Goal: Transaction & Acquisition: Purchase product/service

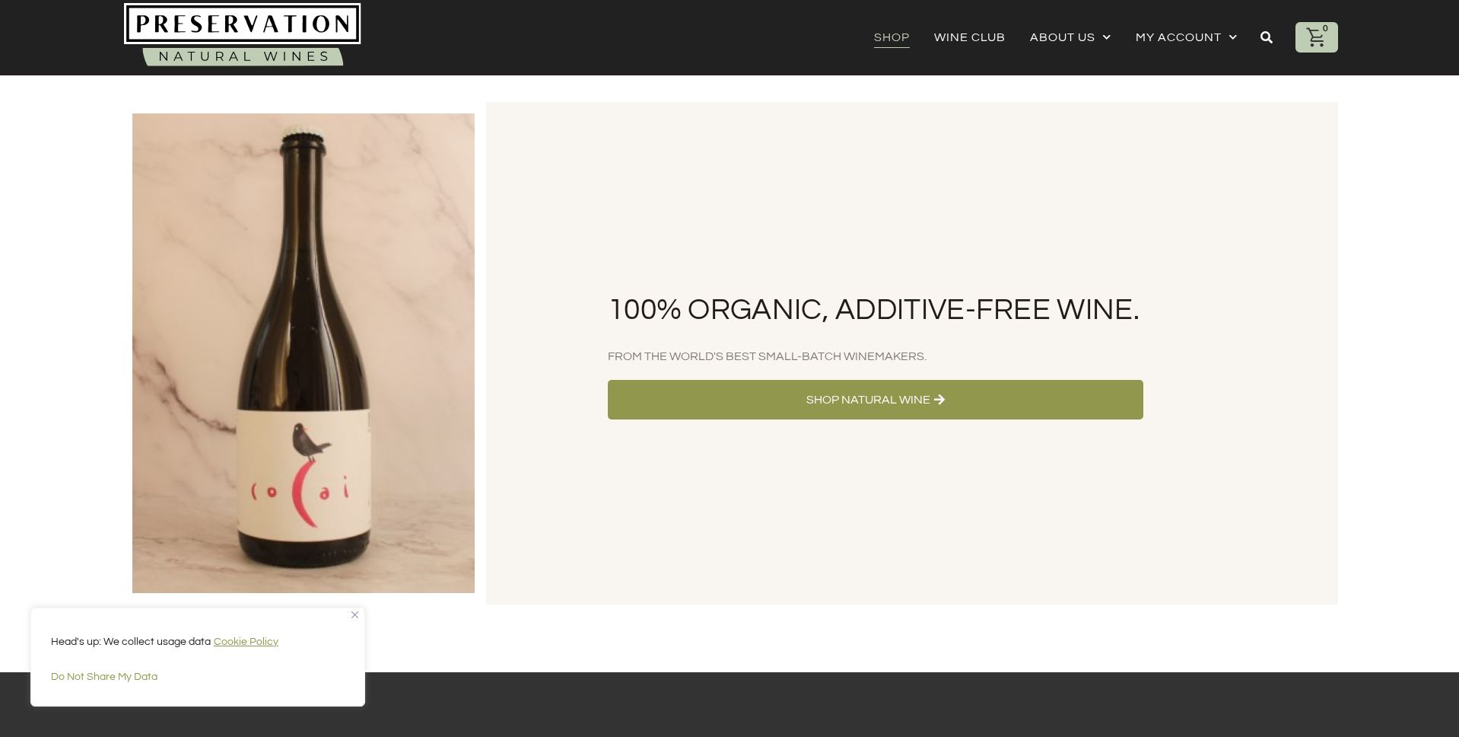
click at [893, 36] on link "Shop" at bounding box center [892, 37] width 36 height 21
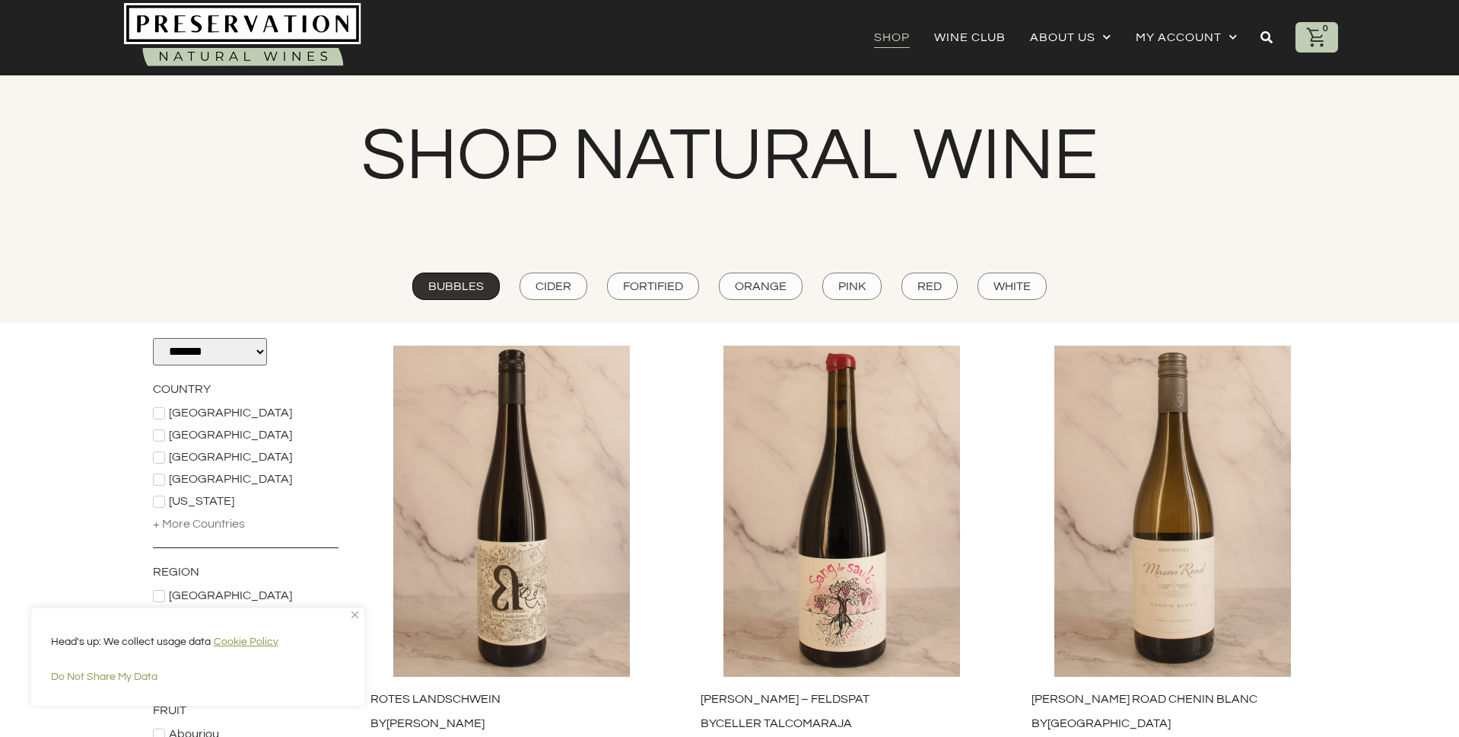
click at [463, 285] on span "Bubbles" at bounding box center [456, 286] width 56 height 17
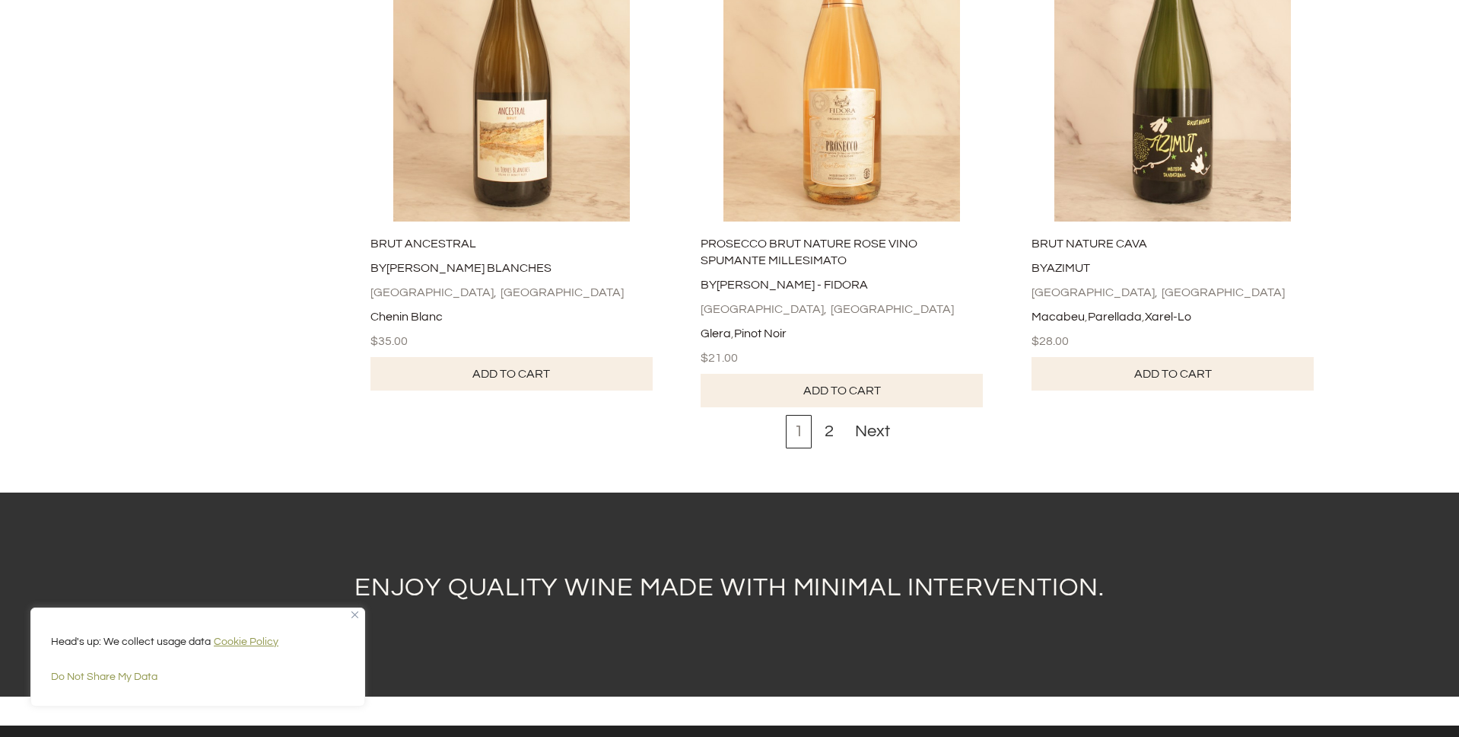
scroll to position [5459, 0]
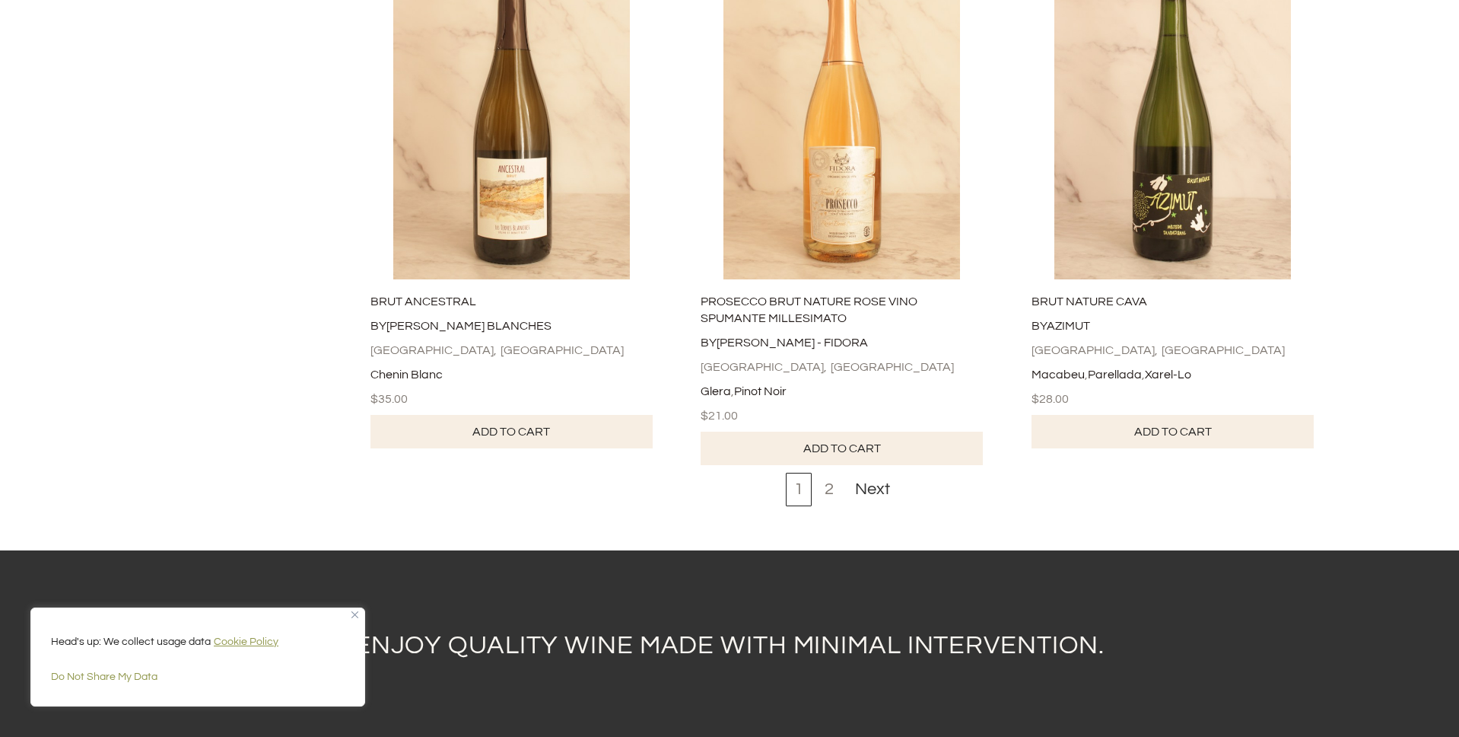
click at [833, 473] on div "2" at bounding box center [829, 489] width 26 height 33
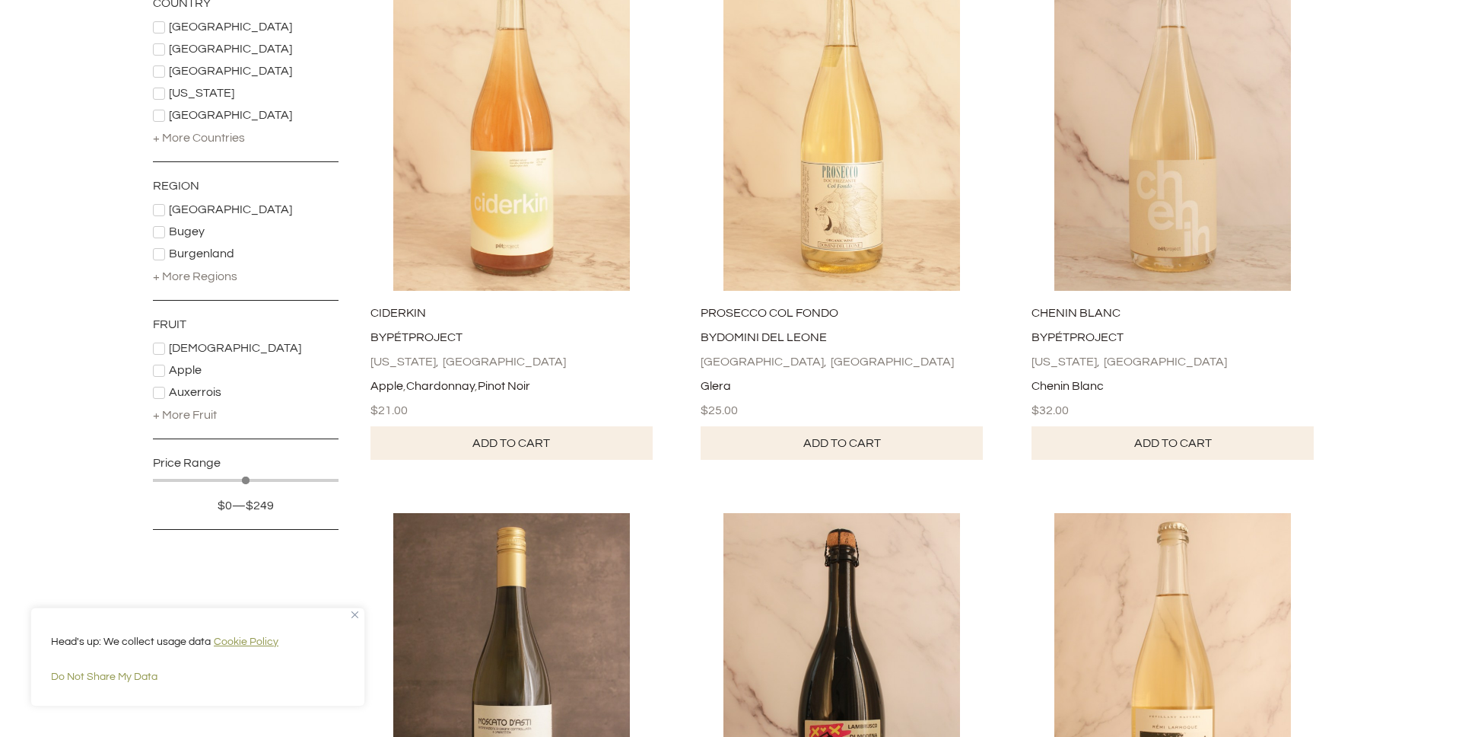
scroll to position [597, 0]
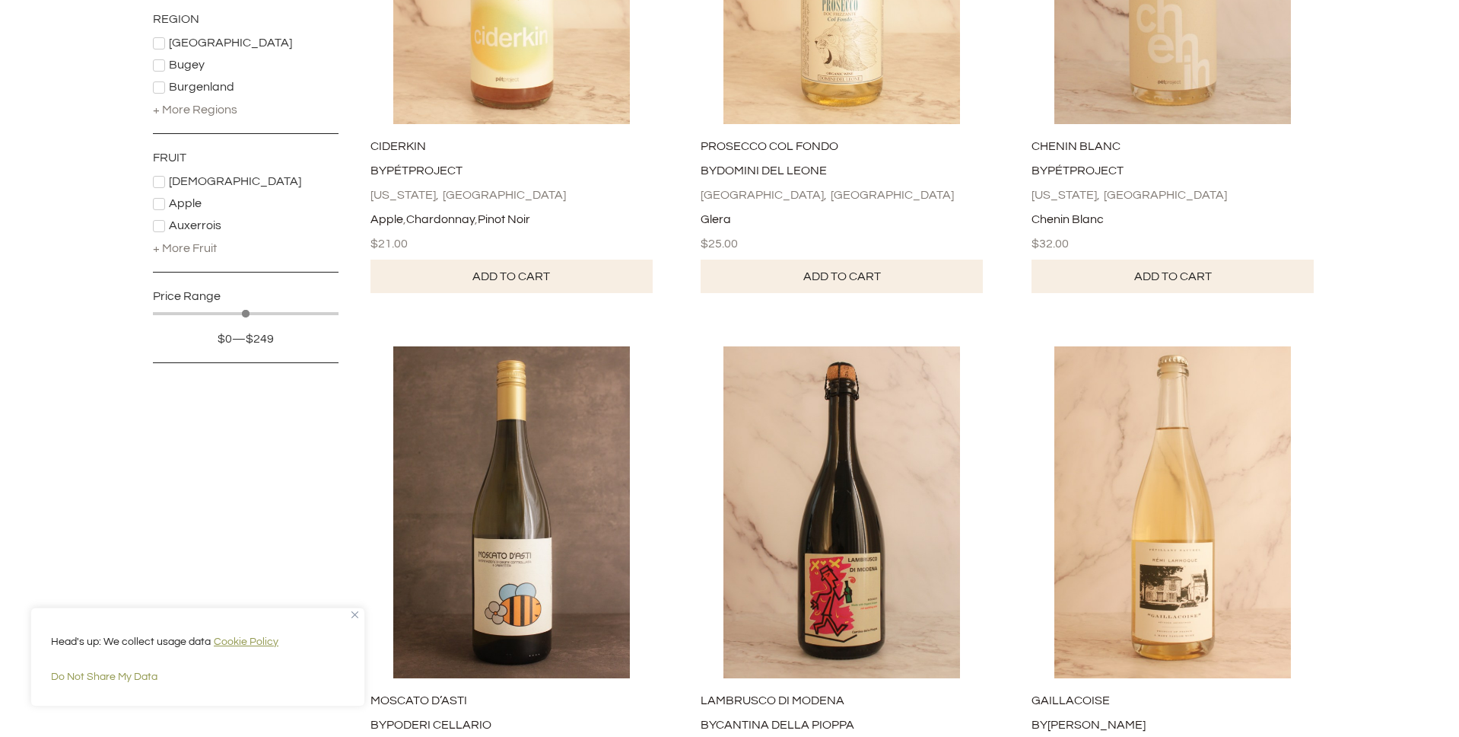
click at [195, 248] on div "+ More Fruit" at bounding box center [185, 248] width 64 height 17
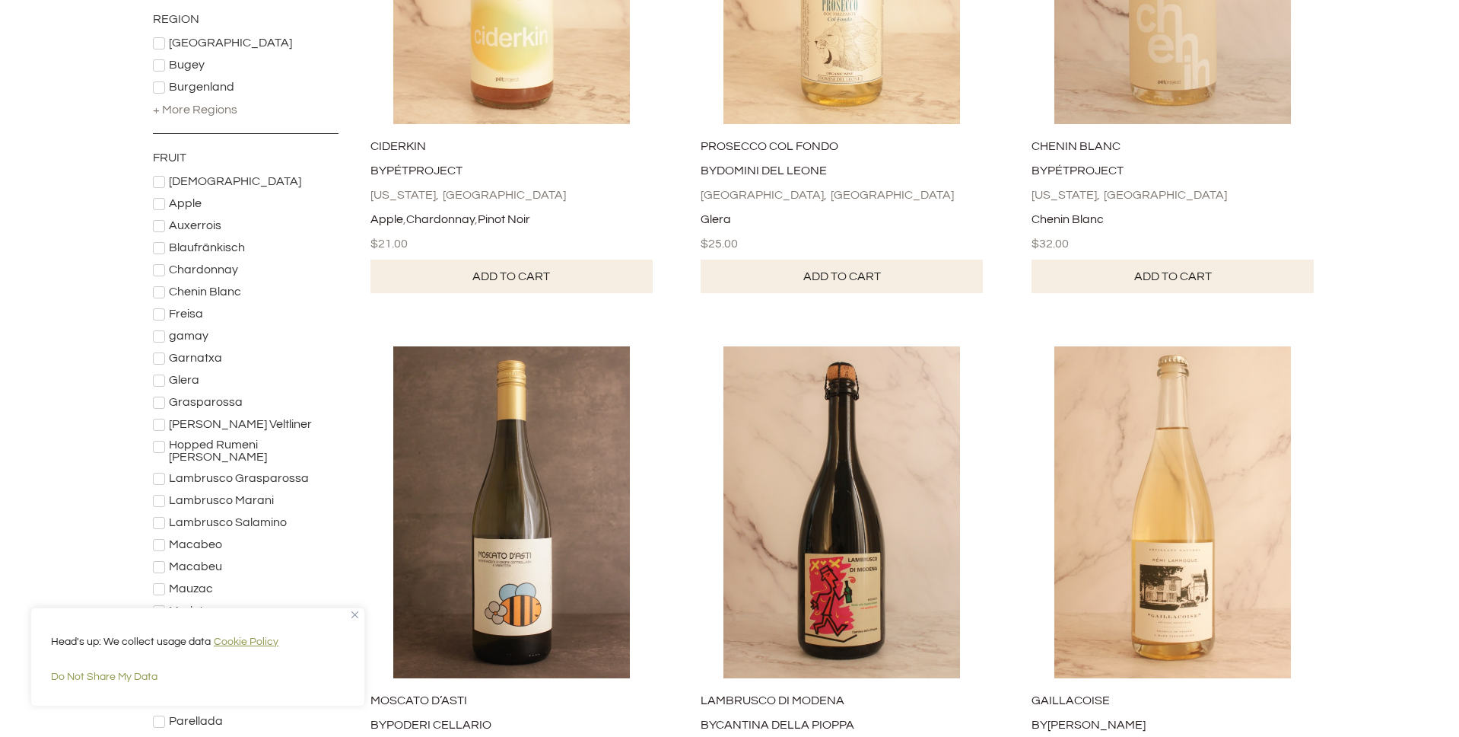
click at [221, 265] on span "Chardonnay" at bounding box center [203, 269] width 69 height 12
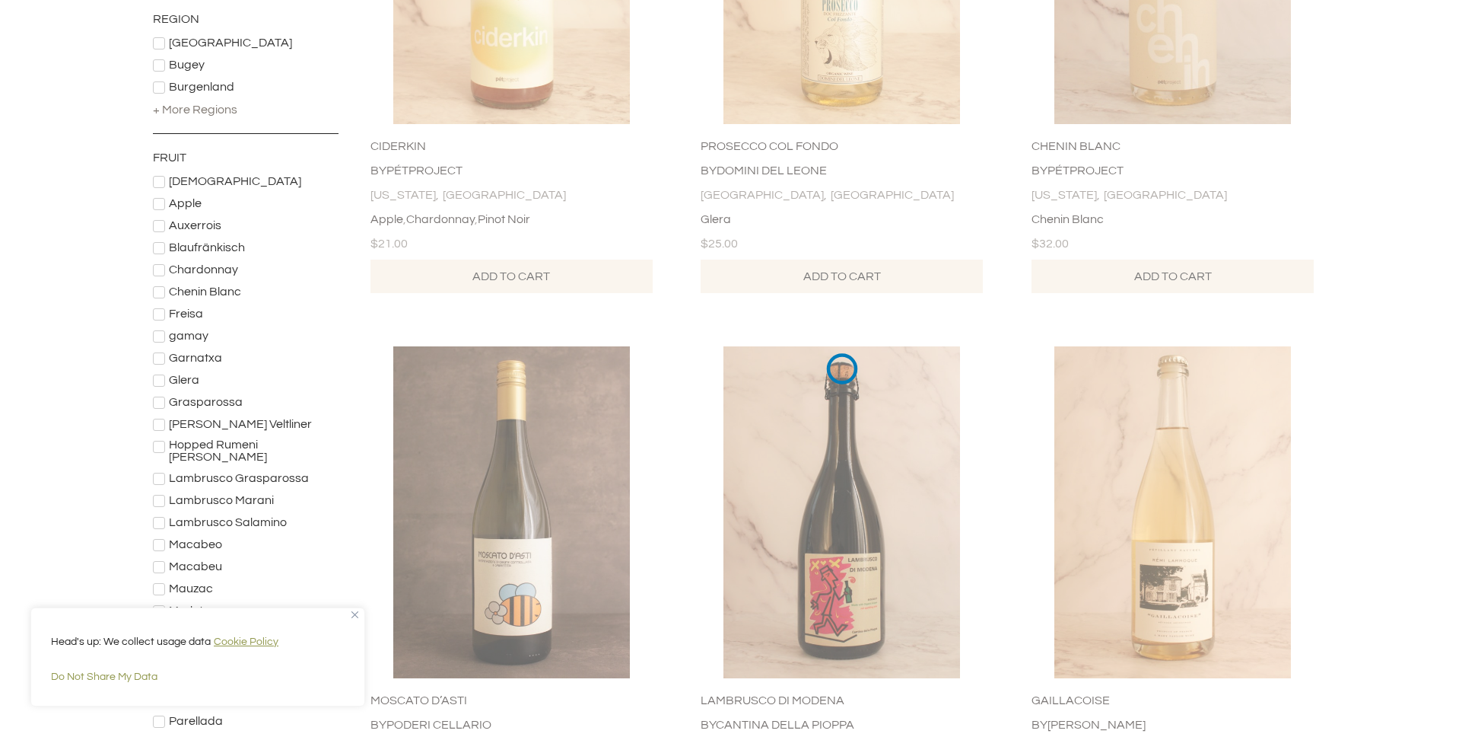
scroll to position [0, 0]
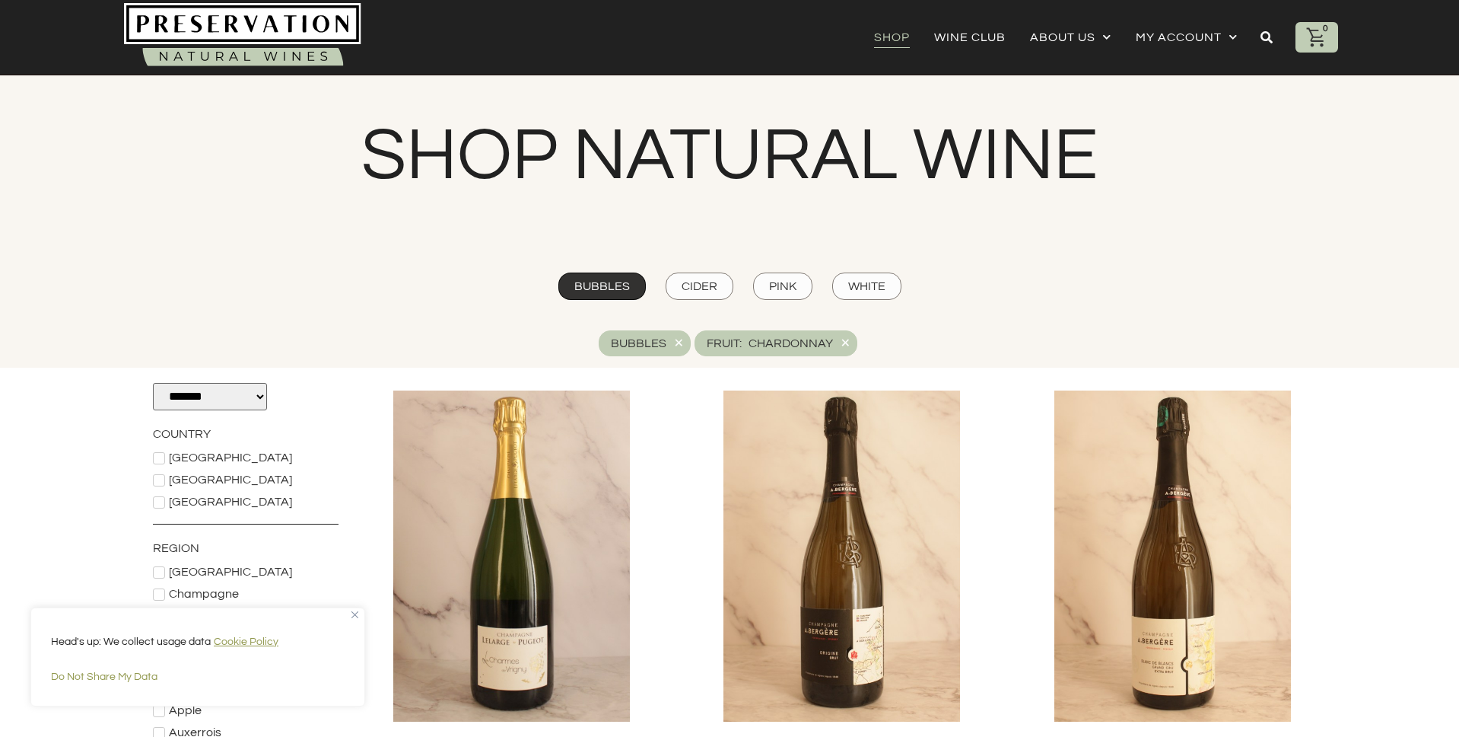
click at [604, 285] on span "Bubbles" at bounding box center [602, 286] width 56 height 17
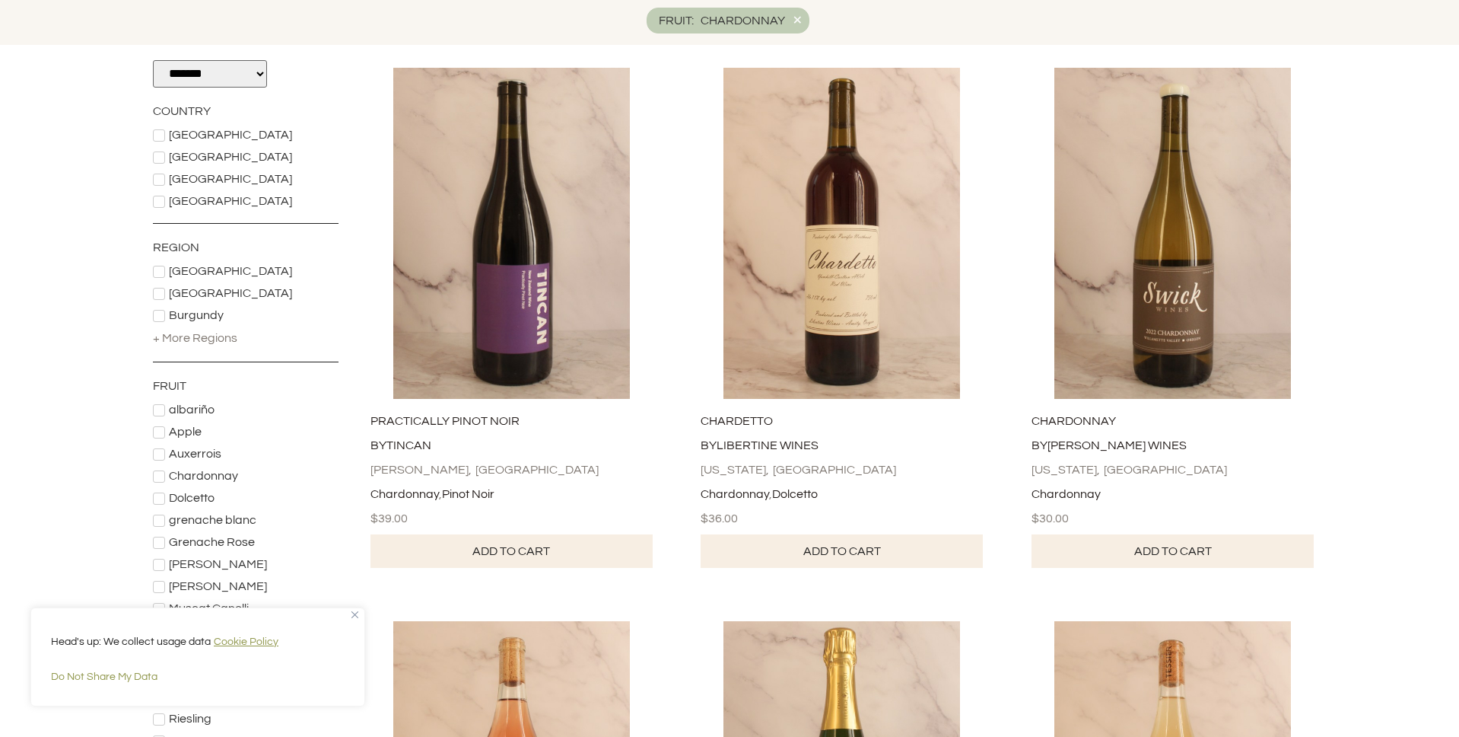
scroll to position [419, 0]
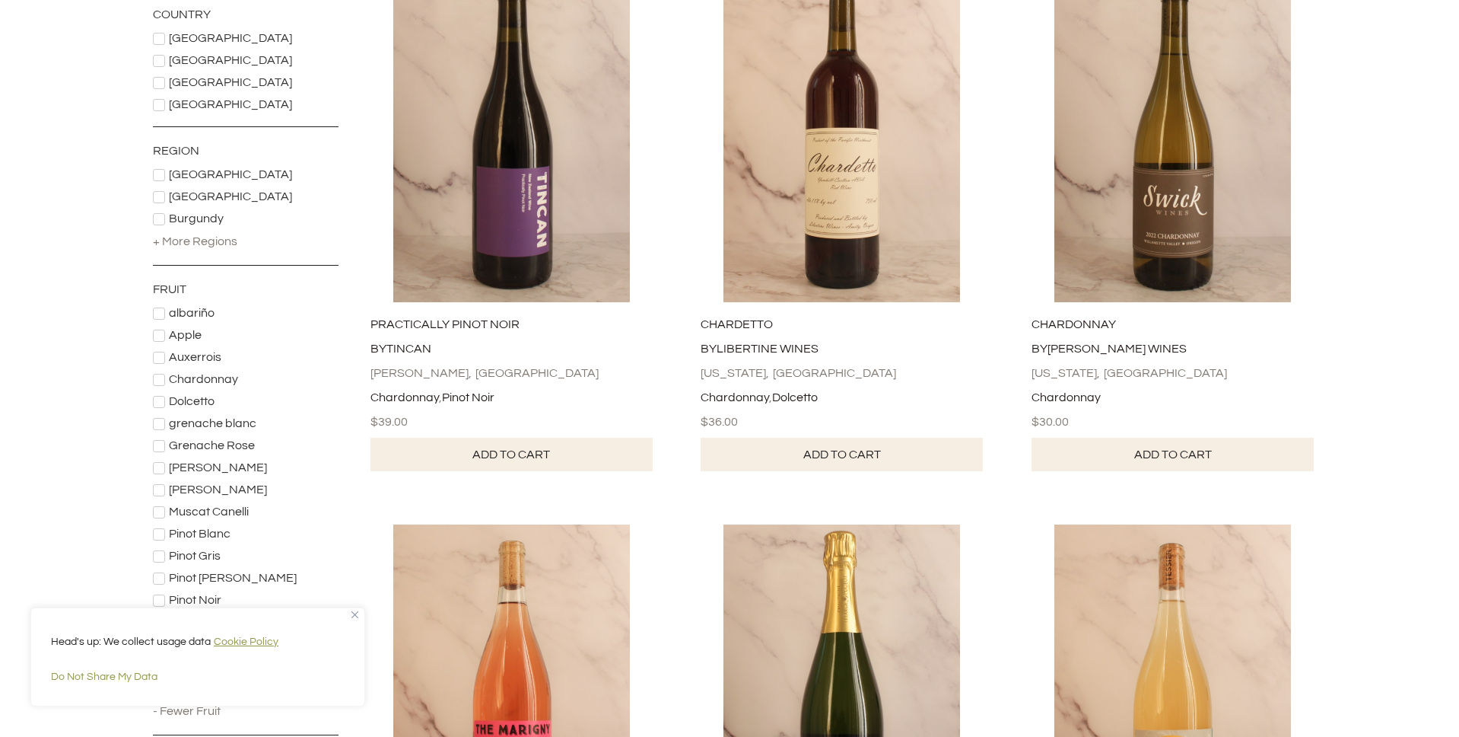
click at [348, 613] on div "Head's up: We collect usage data Cookie Policy Do Not Share My Data" at bounding box center [197, 656] width 335 height 99
click at [352, 615] on img "Close" at bounding box center [355, 614] width 7 height 7
click at [204, 375] on span "Chardonnay" at bounding box center [203, 379] width 69 height 12
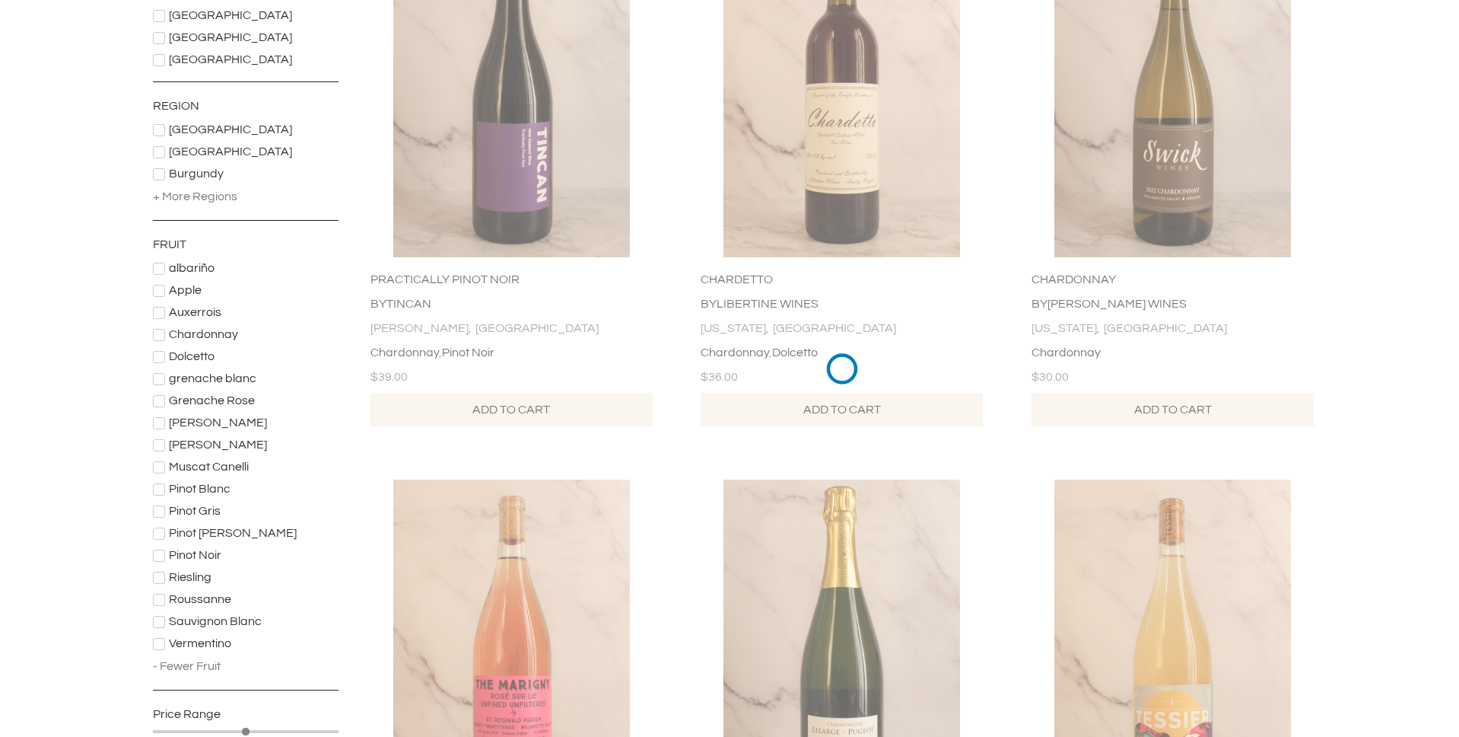
scroll to position [374, 0]
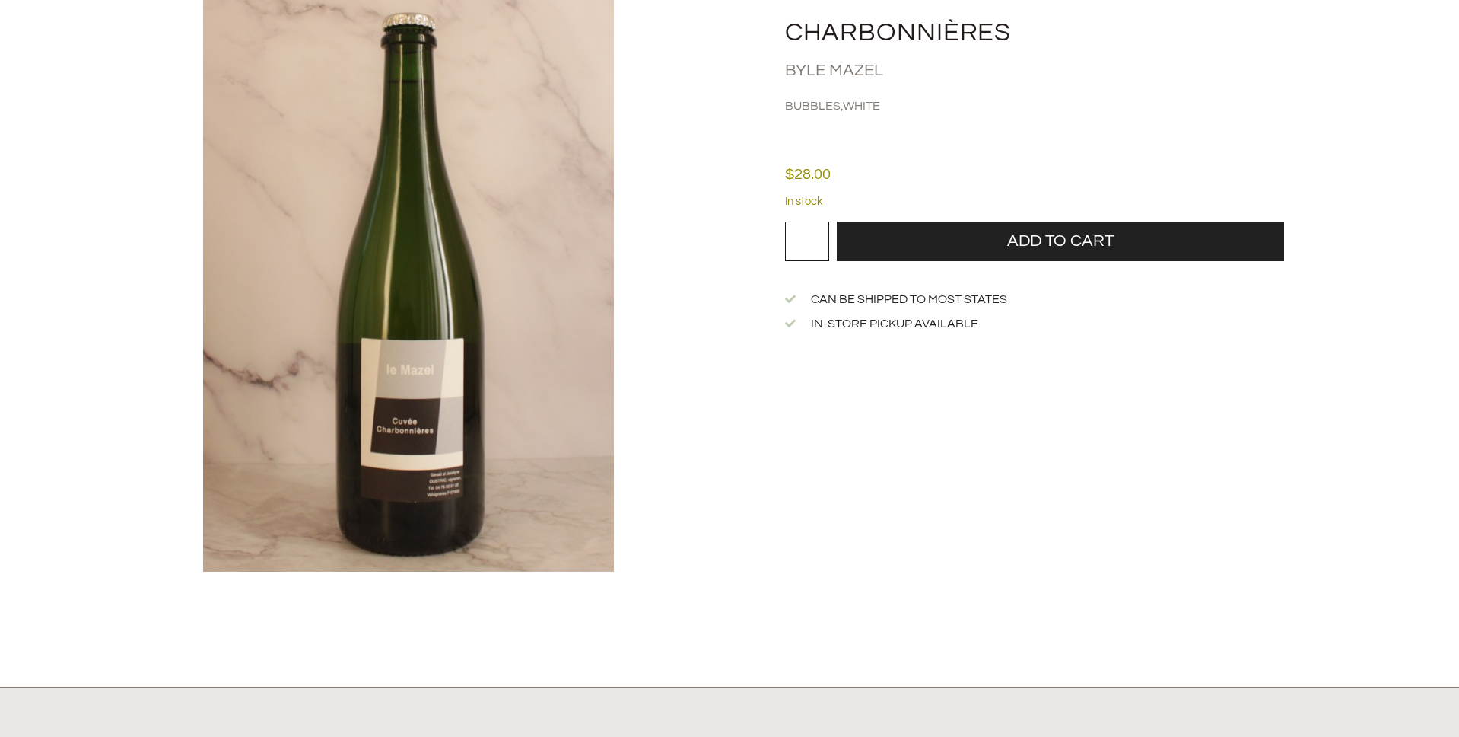
scroll to position [147, 0]
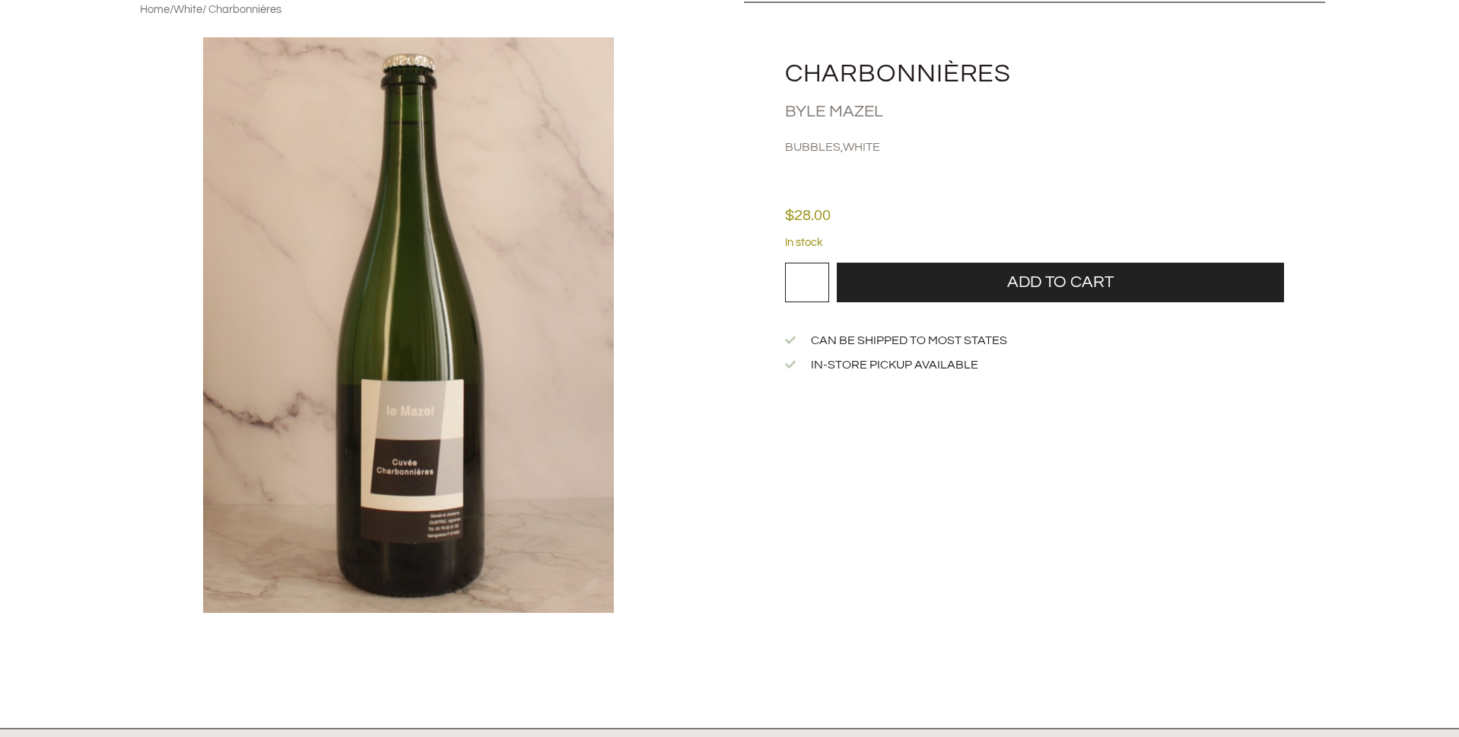
click at [813, 282] on input "*" at bounding box center [807, 283] width 44 height 40
type input "*"
click at [823, 276] on input "*" at bounding box center [807, 283] width 44 height 40
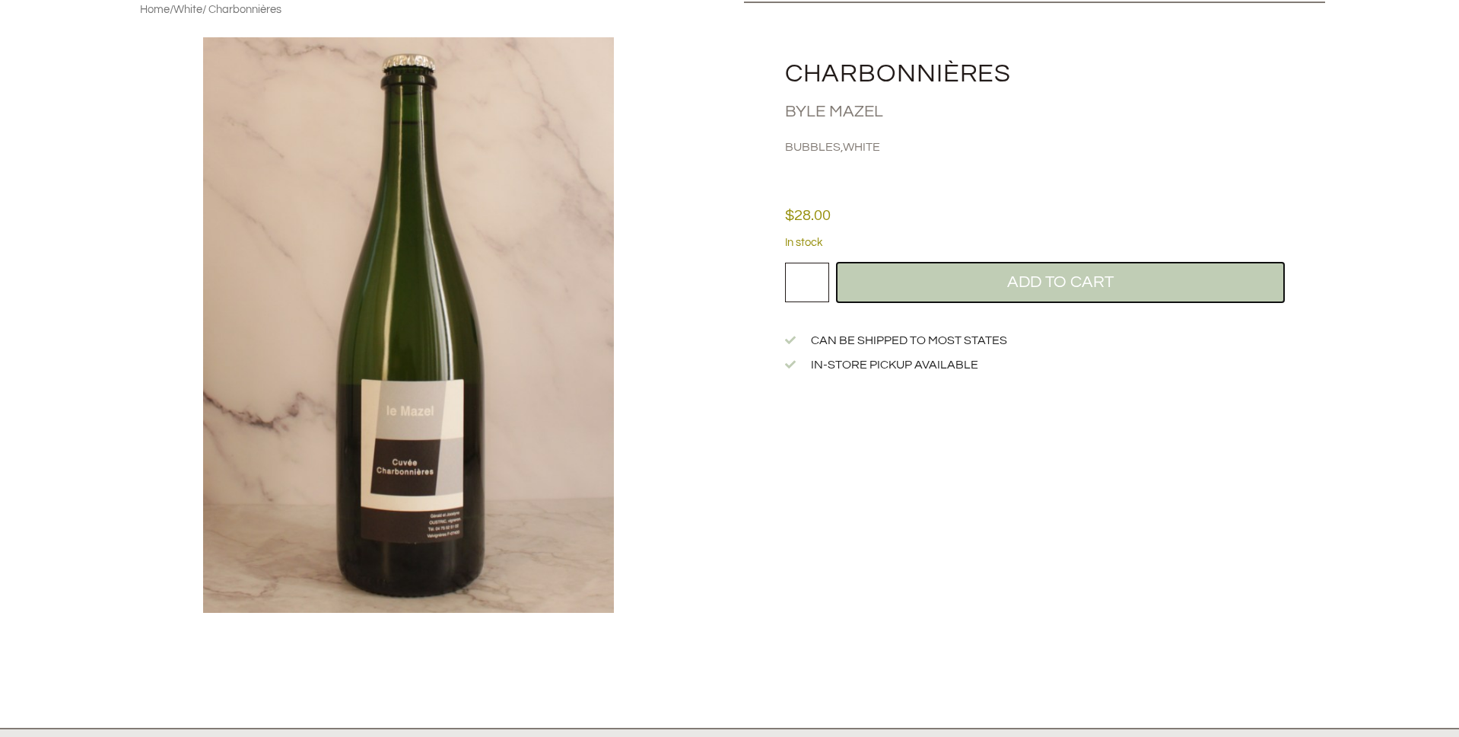
click at [980, 286] on button "Add to cart" at bounding box center [1061, 283] width 448 height 40
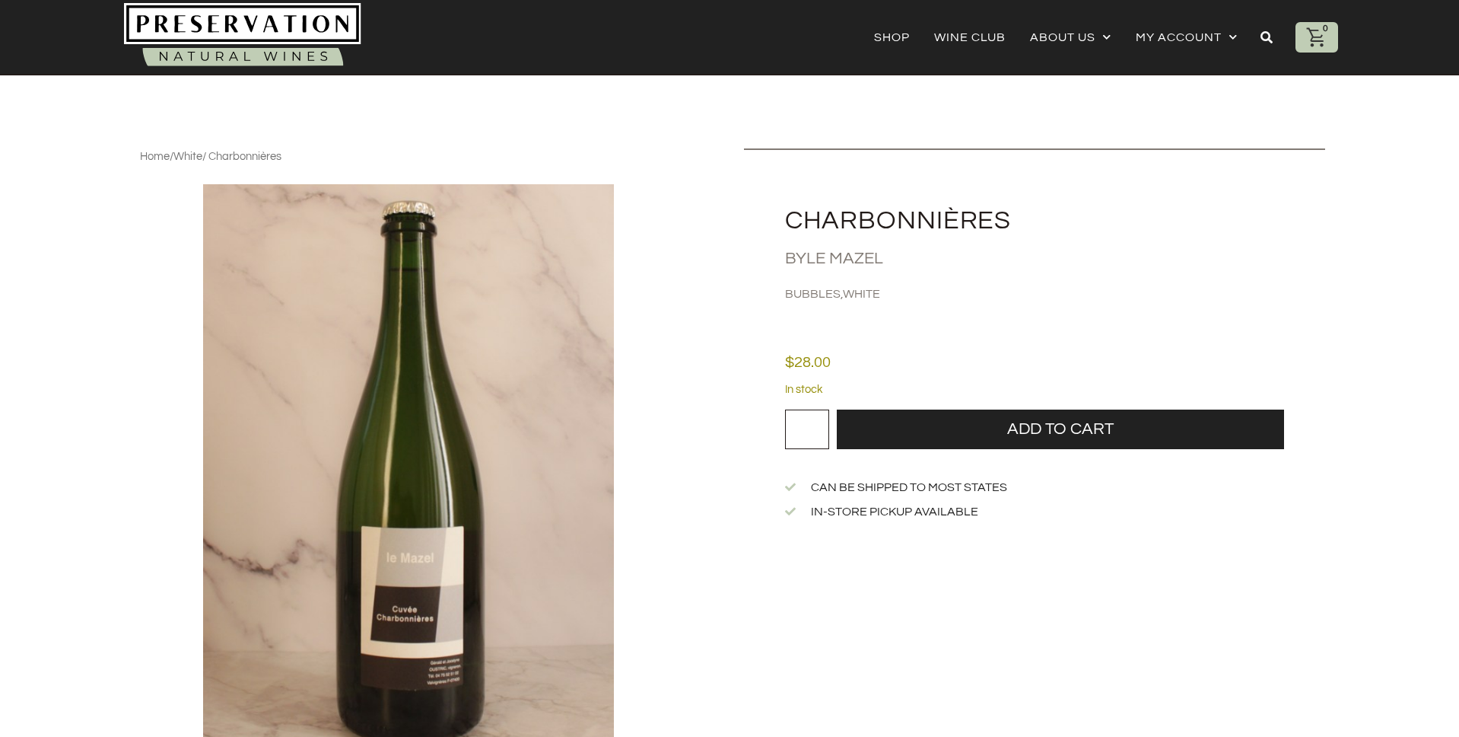
scroll to position [147, 0]
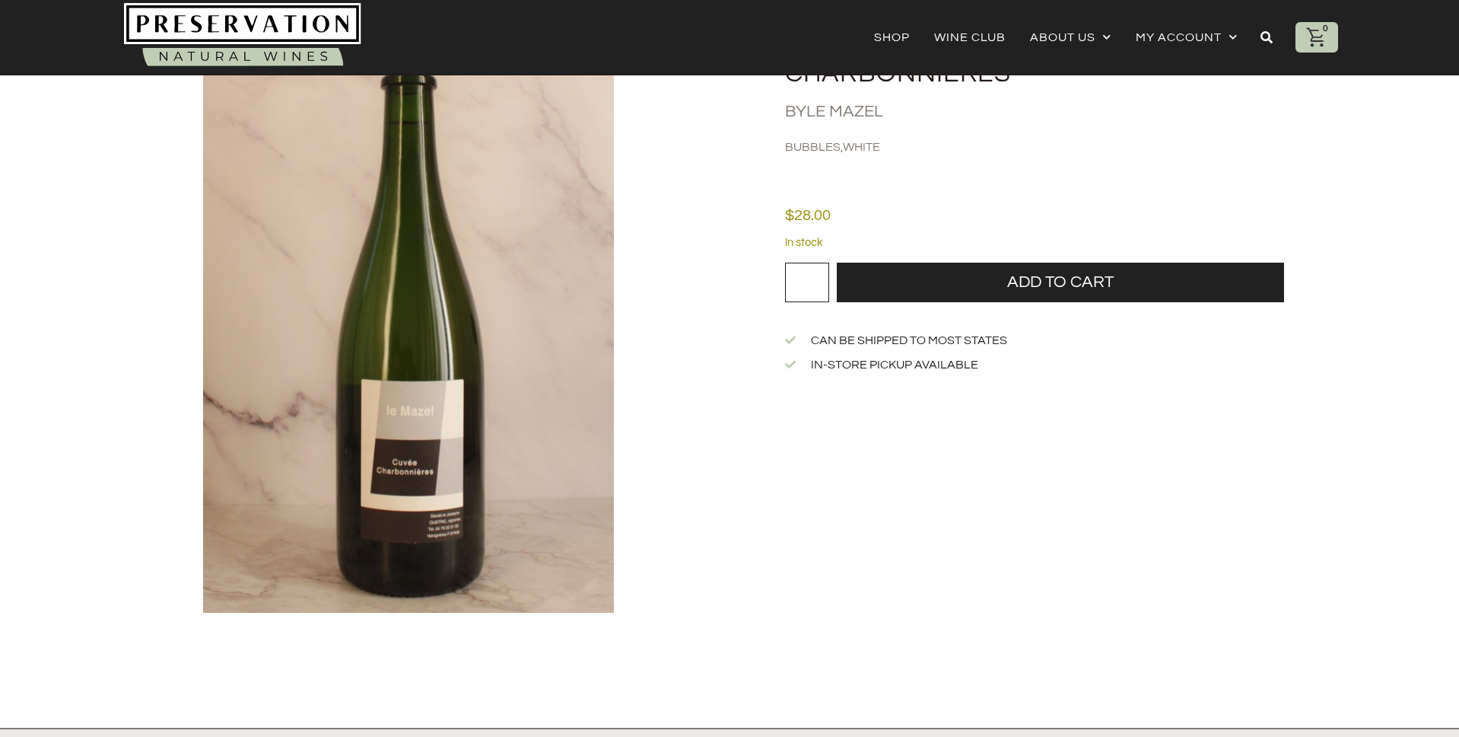
click at [1321, 33] on div "0" at bounding box center [1326, 29] width 14 height 14
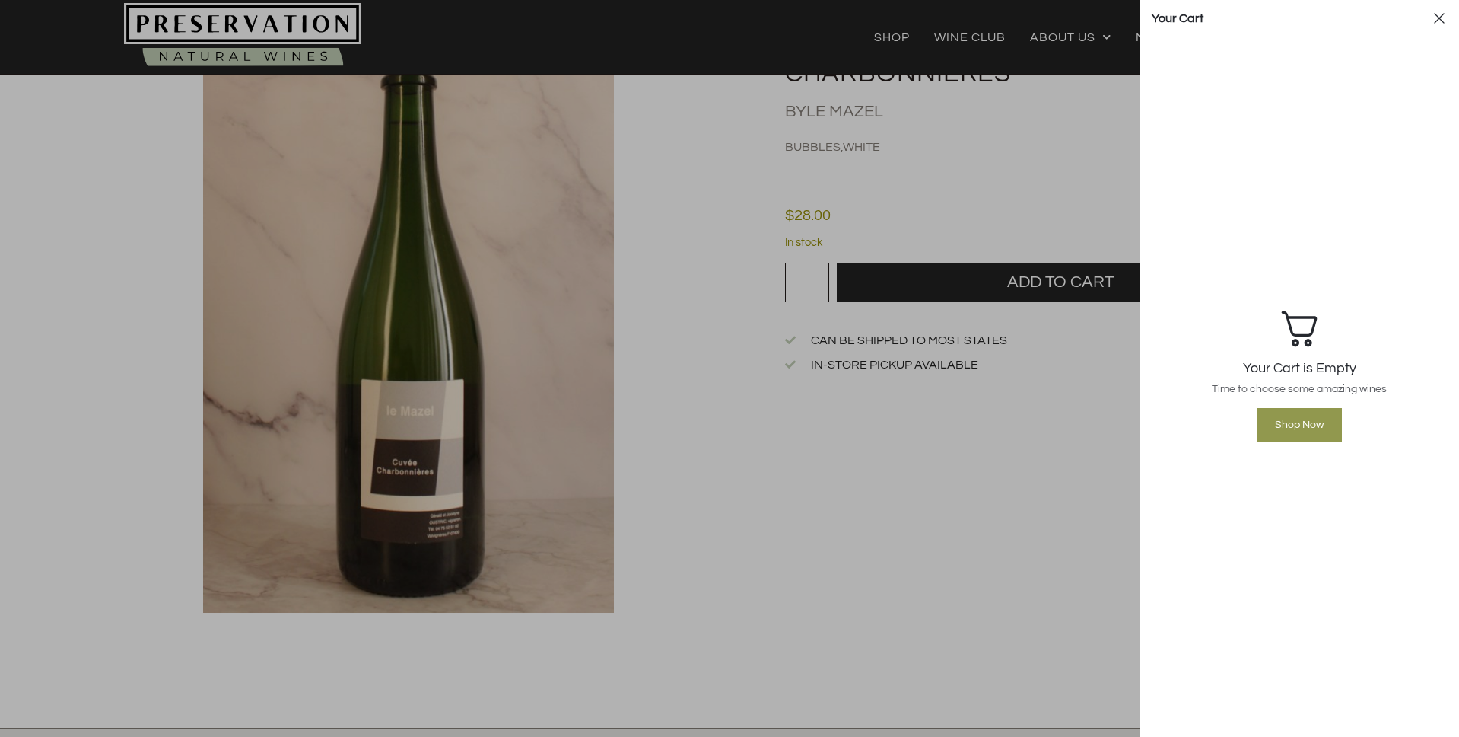
click at [1440, 9] on div "Your Cart" at bounding box center [1300, 18] width 320 height 37
click at [1443, 17] on icon at bounding box center [1439, 18] width 15 height 15
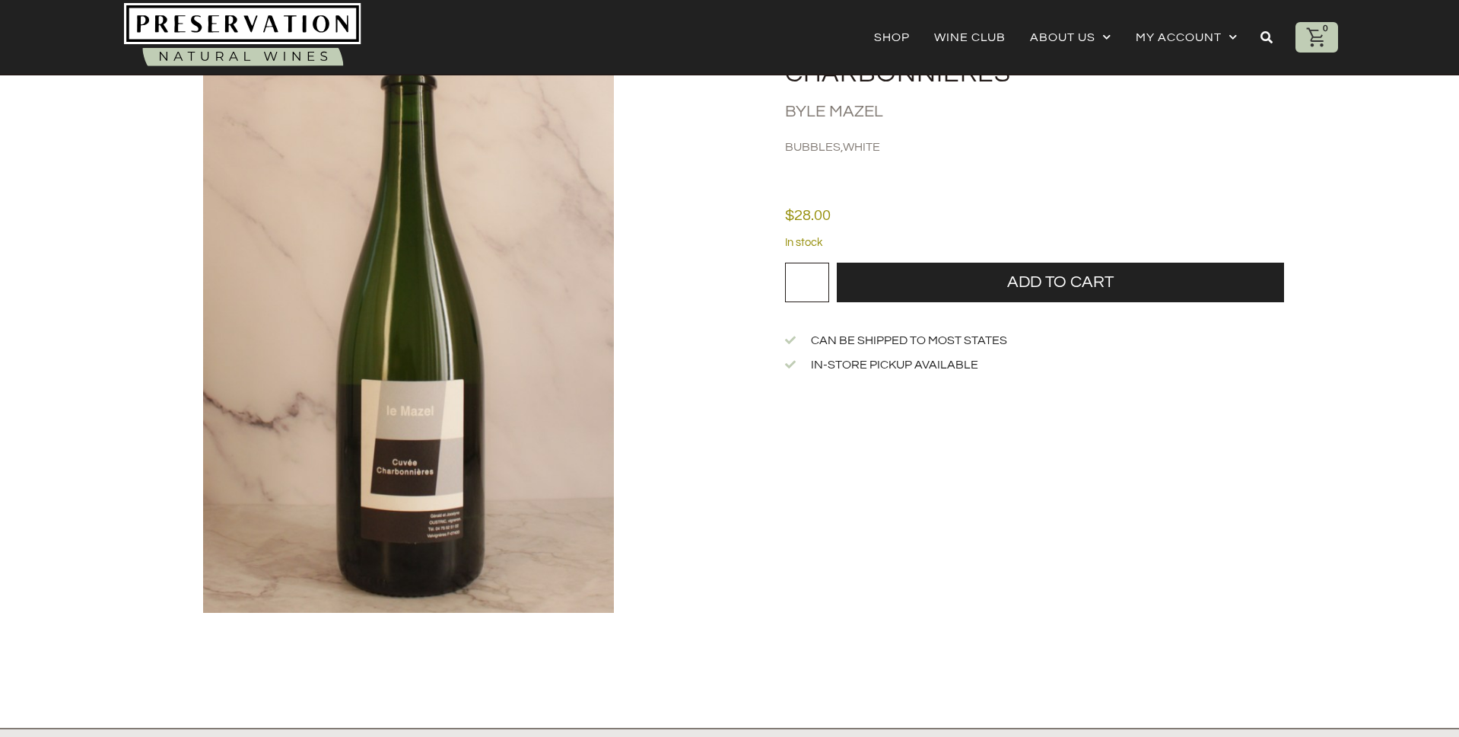
type input "*"
click at [822, 278] on input "*" at bounding box center [807, 283] width 44 height 40
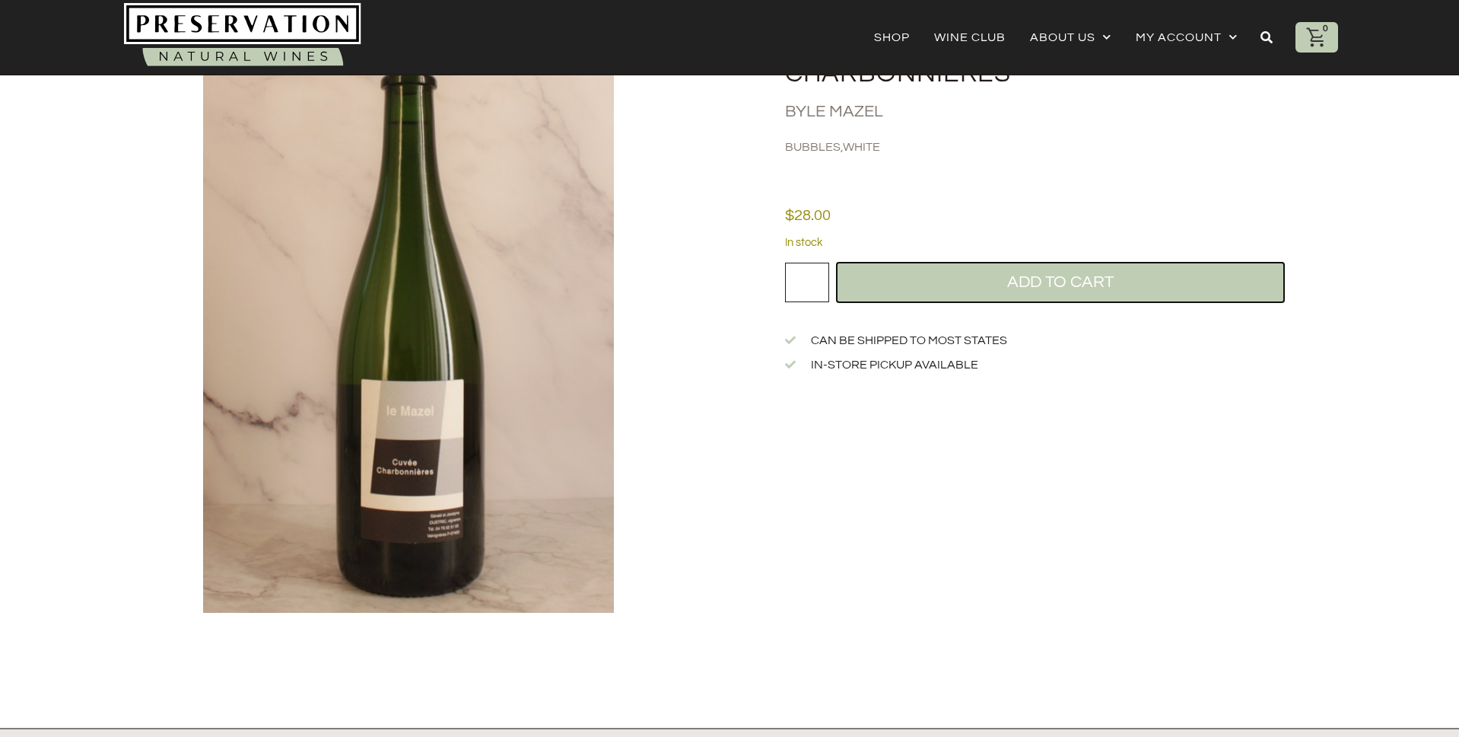
click at [970, 285] on button "Add to cart" at bounding box center [1061, 283] width 448 height 40
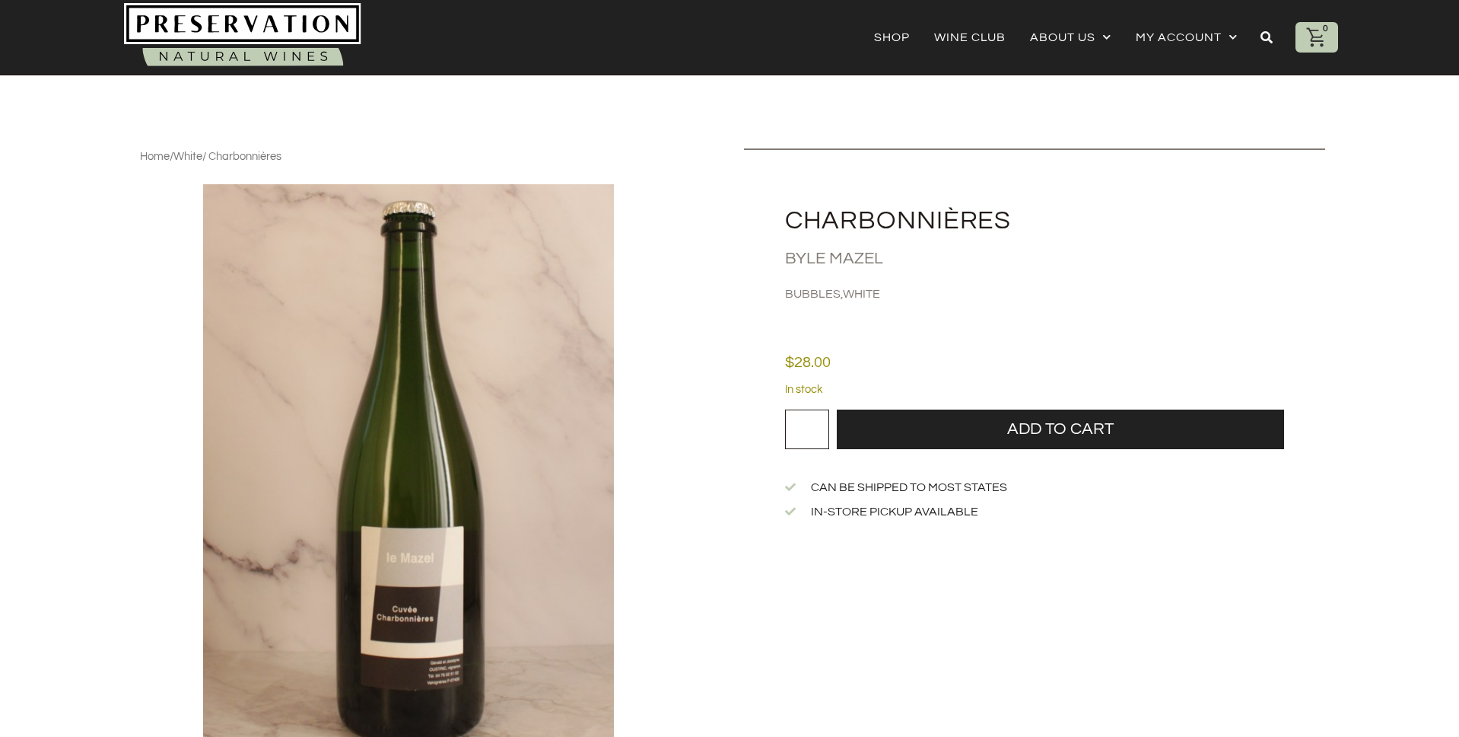
click at [1319, 36] on icon at bounding box center [1316, 36] width 19 height 19
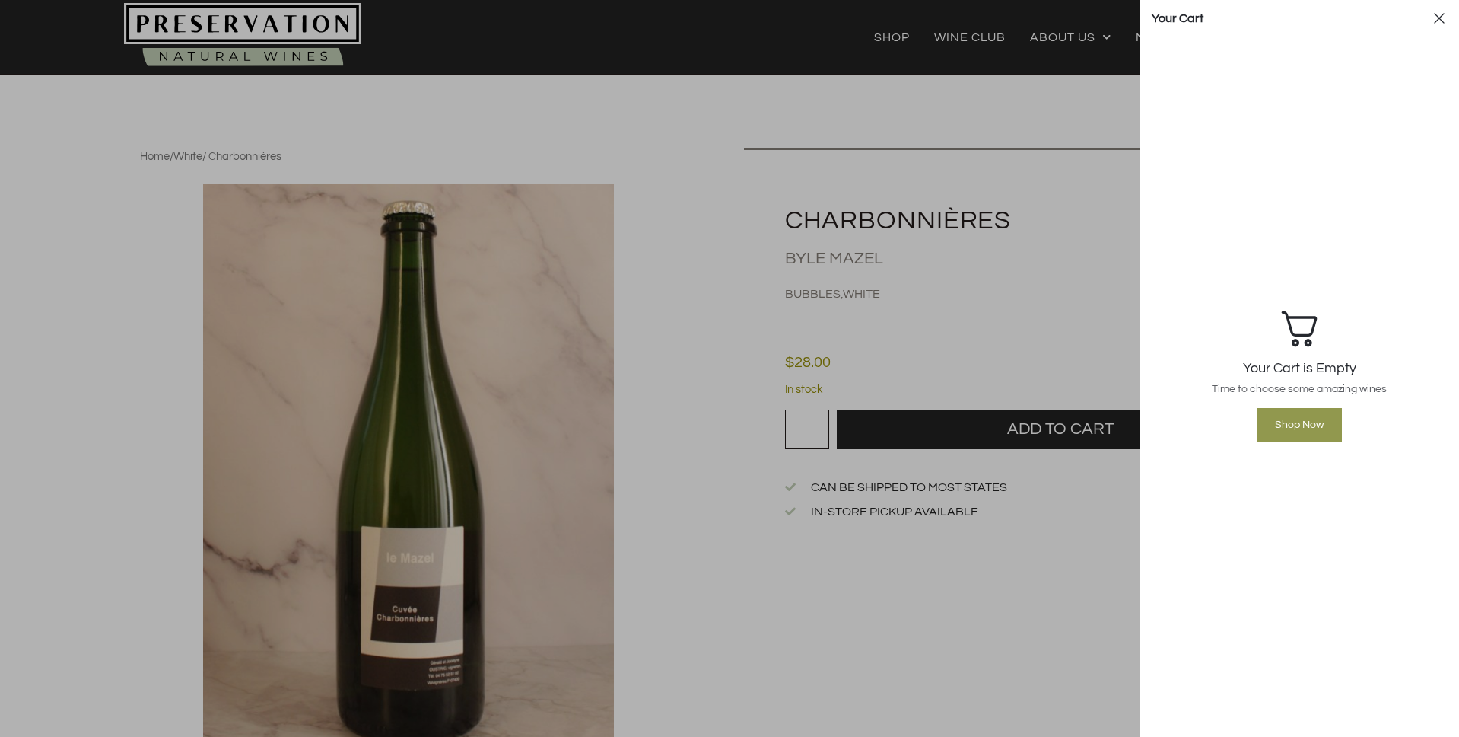
click at [1435, 22] on icon at bounding box center [1439, 18] width 10 height 10
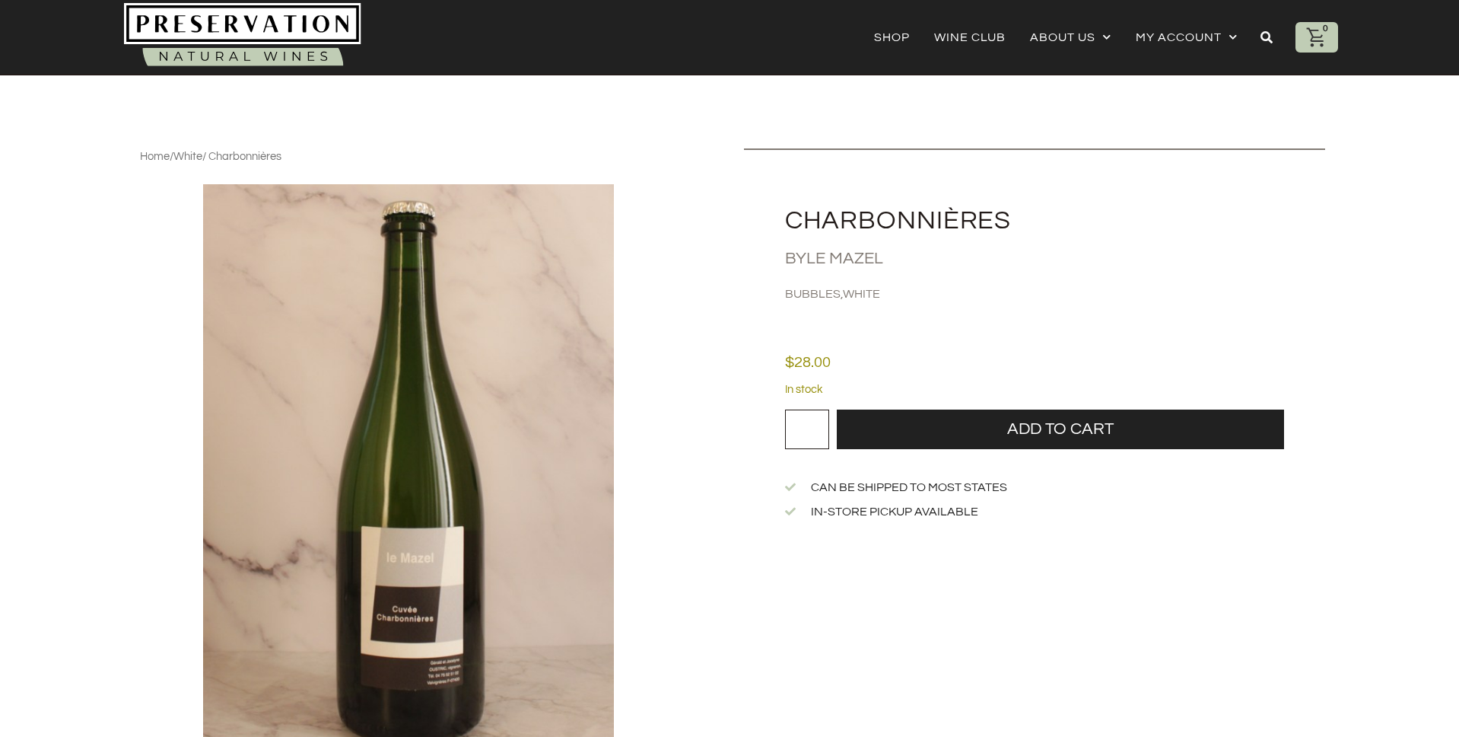
click at [839, 259] on link "Le Mazel" at bounding box center [845, 259] width 77 height 18
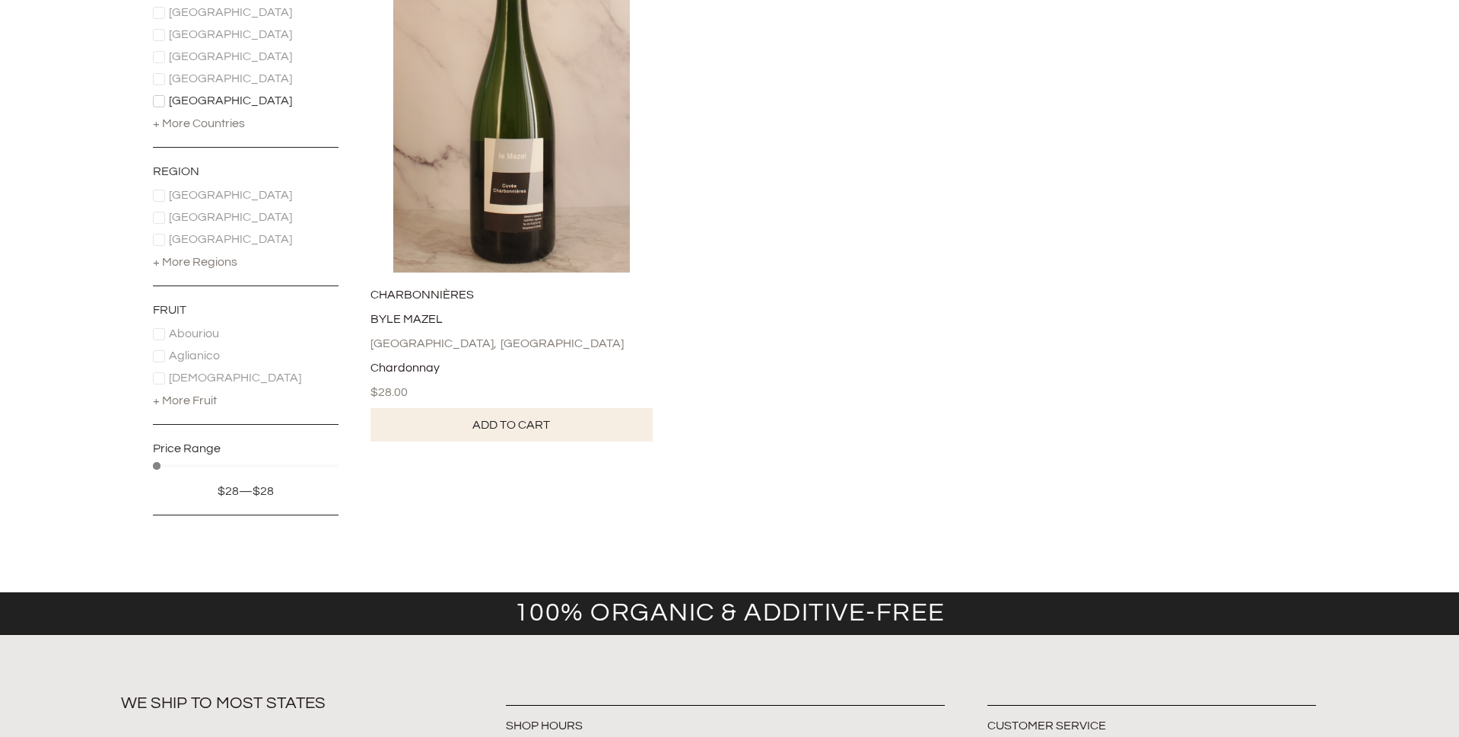
scroll to position [390, 0]
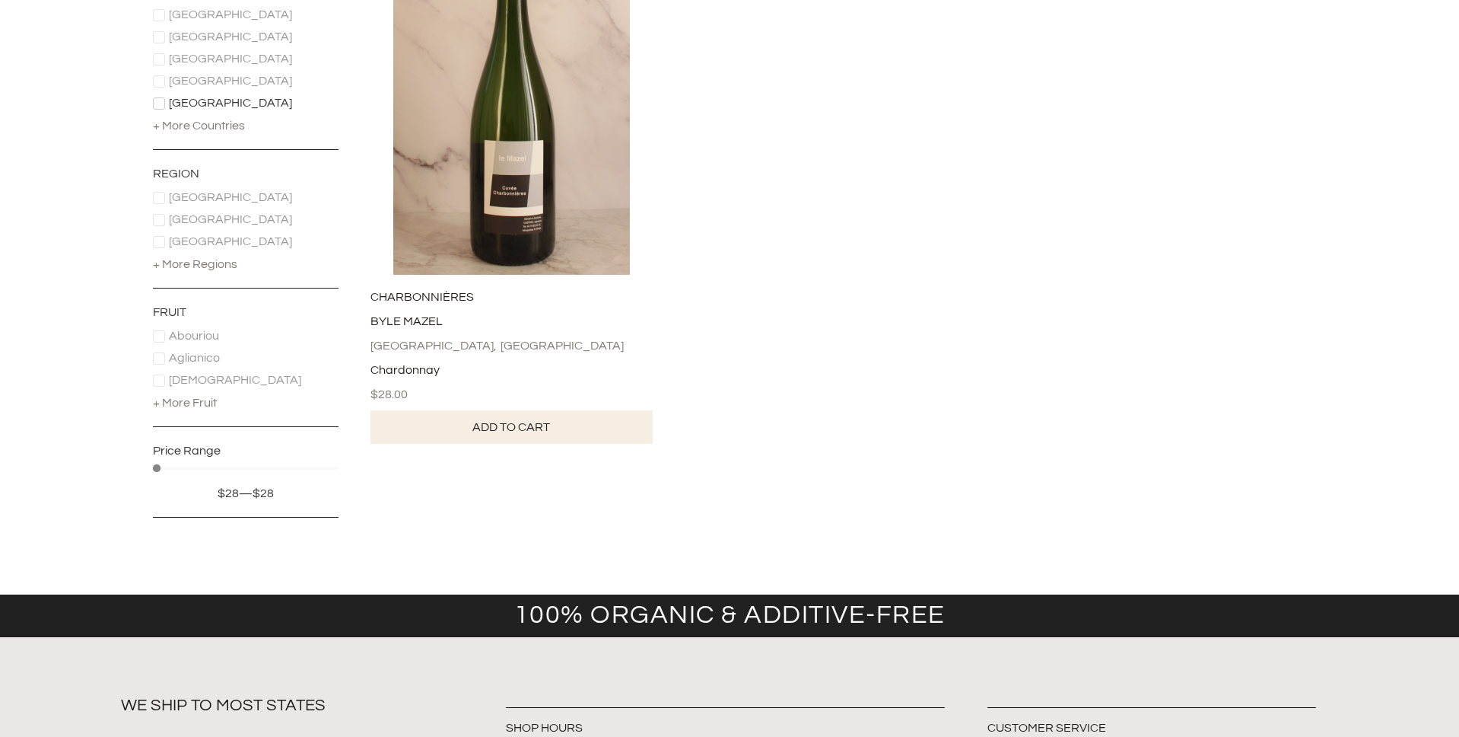
click at [565, 427] on link "Add to cart" at bounding box center [512, 426] width 282 height 33
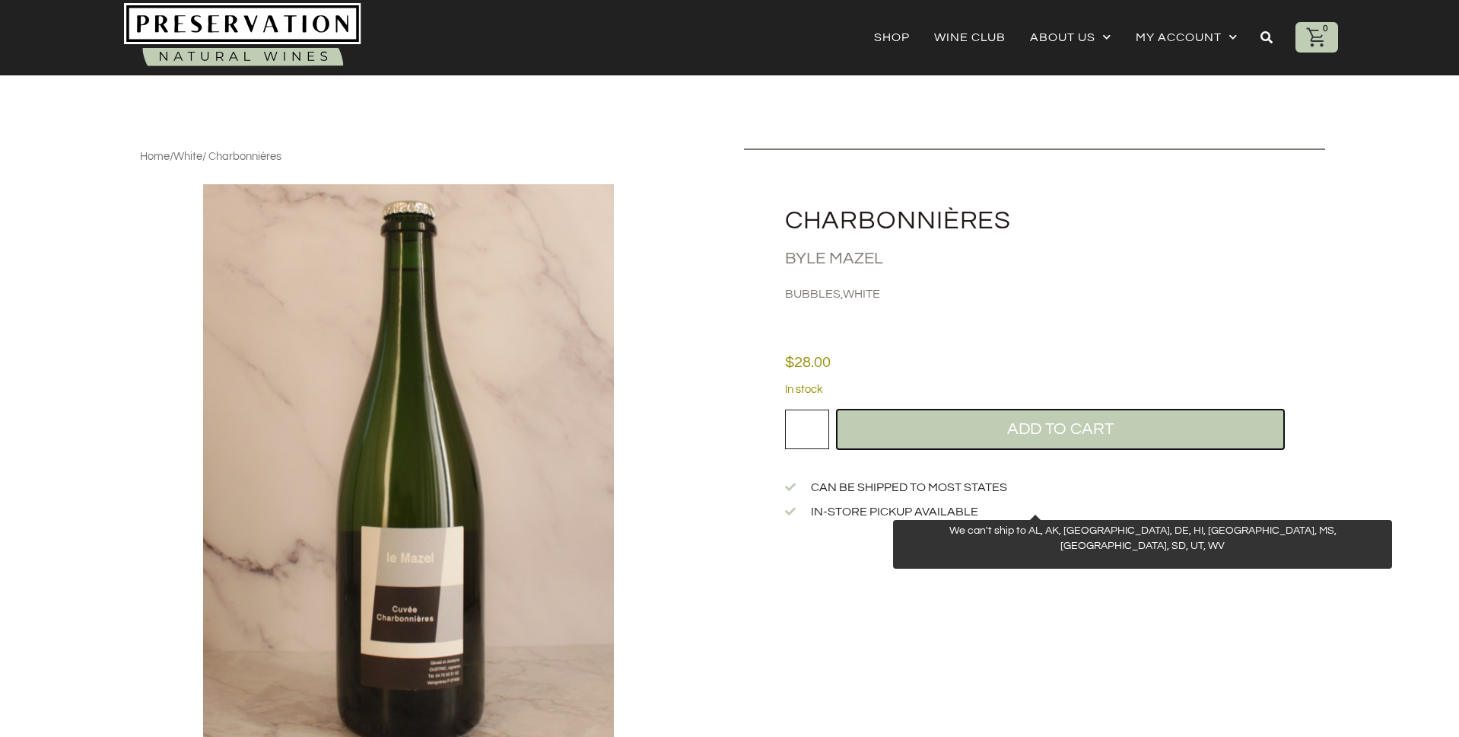
click at [1042, 422] on button "Add to cart" at bounding box center [1061, 429] width 448 height 40
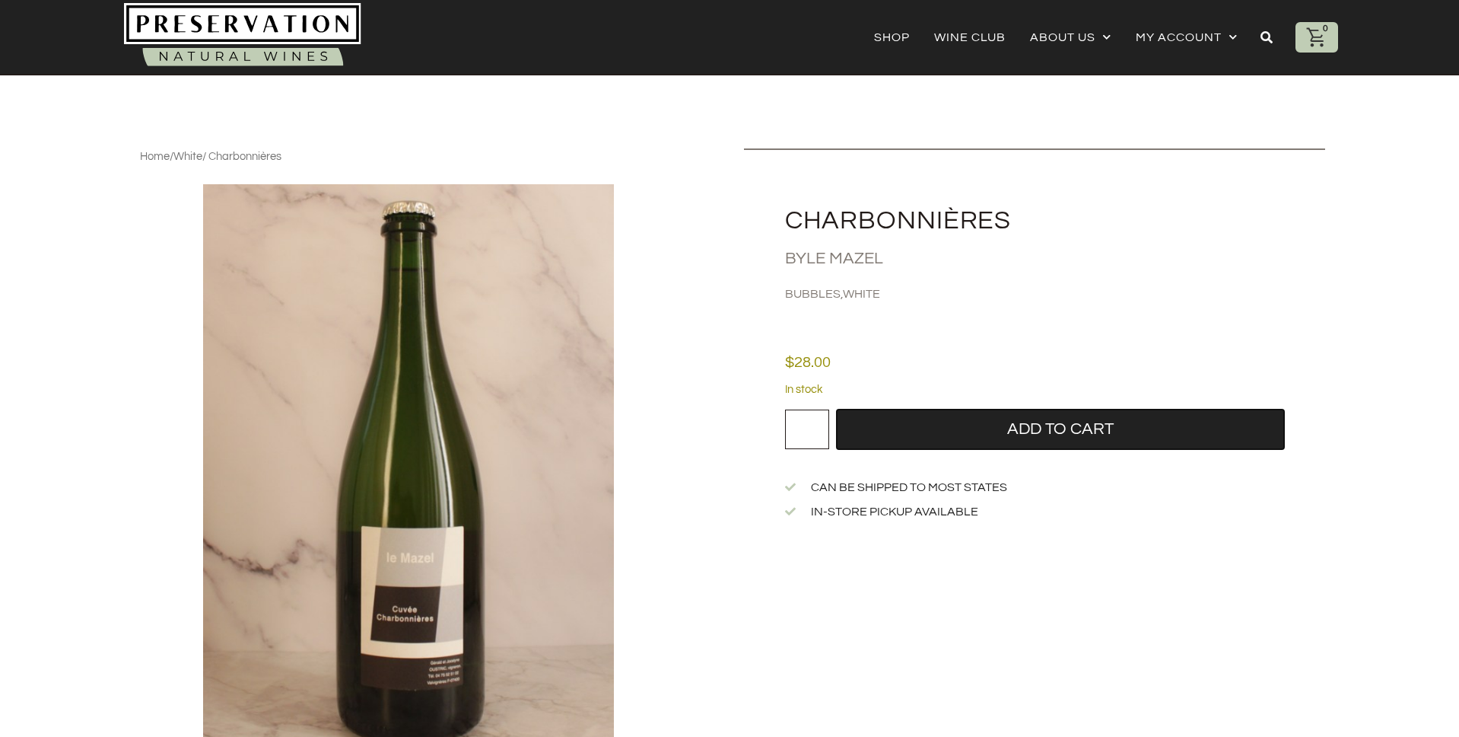
click at [1042, 422] on button "Add to cart" at bounding box center [1061, 429] width 448 height 40
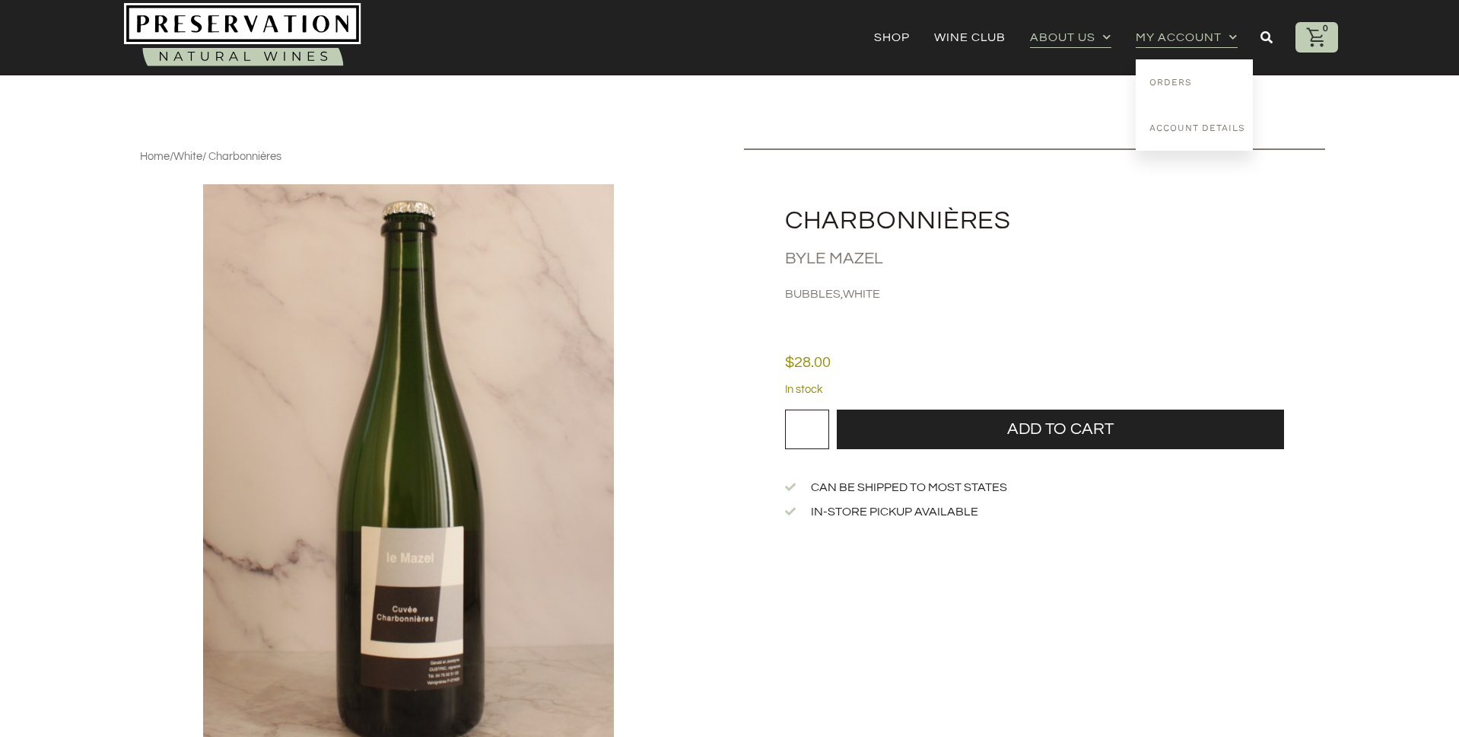
click at [1064, 27] on link "About Us" at bounding box center [1070, 37] width 81 height 21
click at [1135, 220] on h2 "Charbonnières" at bounding box center [1055, 221] width 540 height 26
